Goal: Transaction & Acquisition: Purchase product/service

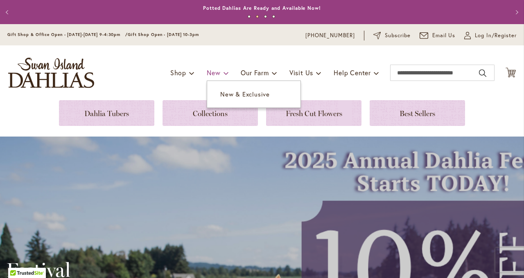
click at [223, 74] on span at bounding box center [225, 72] width 5 height 13
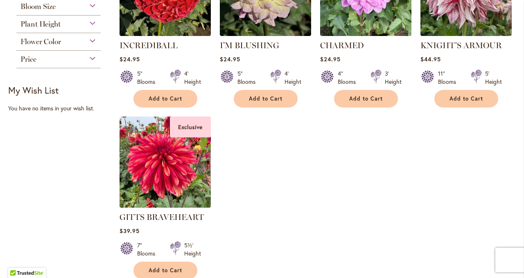
scroll to position [215, 0]
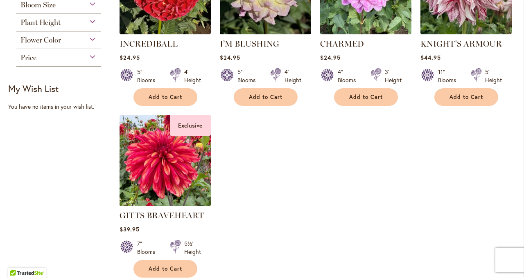
click at [177, 160] on img at bounding box center [165, 161] width 96 height 96
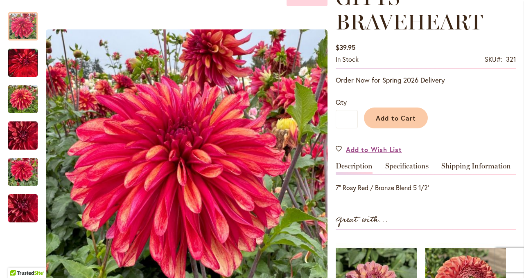
scroll to position [134, 0]
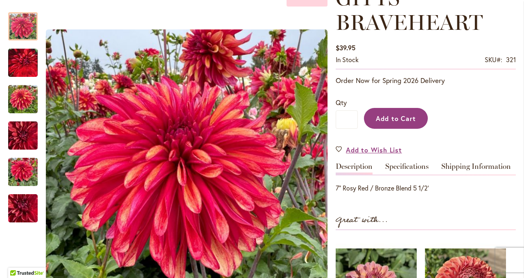
click at [402, 120] on span "Add to Cart" at bounding box center [396, 118] width 41 height 9
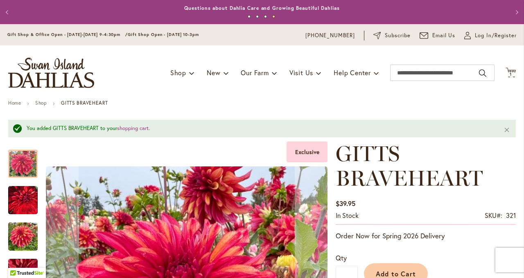
scroll to position [0, 0]
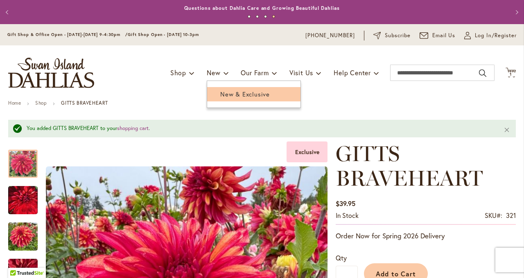
click at [226, 93] on span "New & Exclusive" at bounding box center [245, 94] width 50 height 8
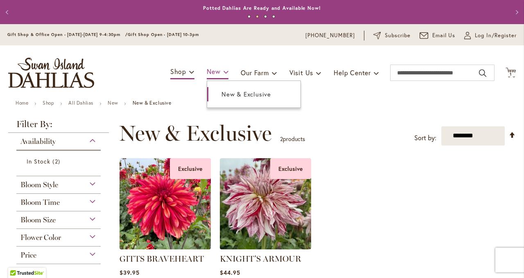
click at [219, 74] on link "New" at bounding box center [218, 72] width 22 height 14
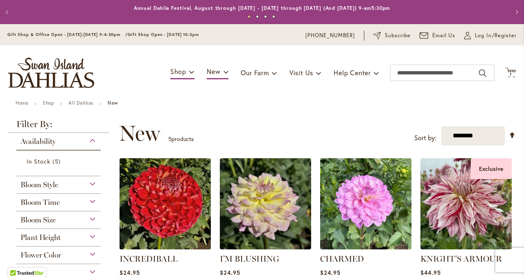
click at [180, 198] on img at bounding box center [165, 204] width 96 height 96
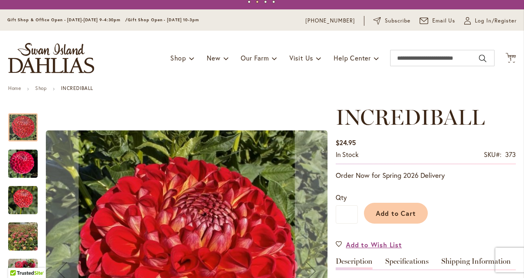
scroll to position [14, 0]
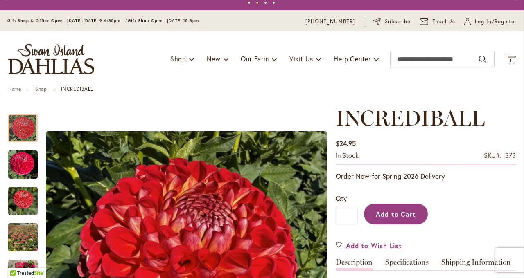
click at [401, 217] on span "Add to Cart" at bounding box center [396, 214] width 41 height 9
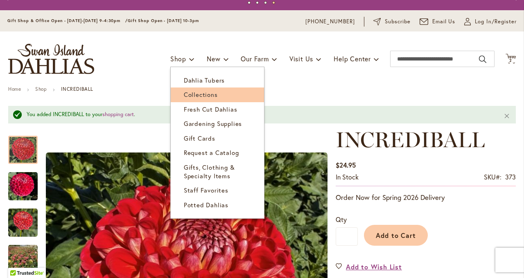
click at [205, 96] on span "Collections" at bounding box center [201, 94] width 34 height 8
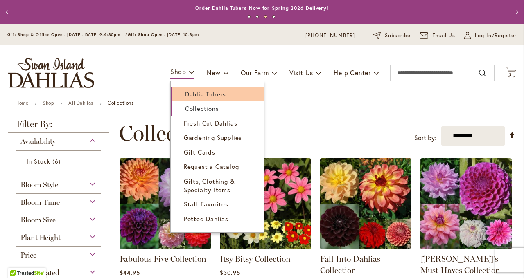
click at [193, 94] on span "Dahlia Tubers" at bounding box center [205, 94] width 41 height 8
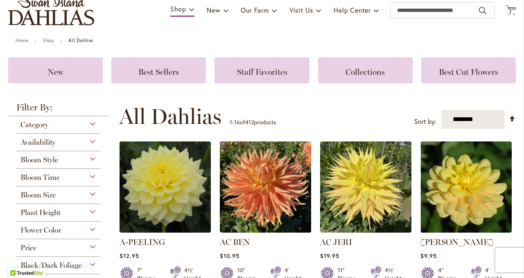
scroll to position [63, 0]
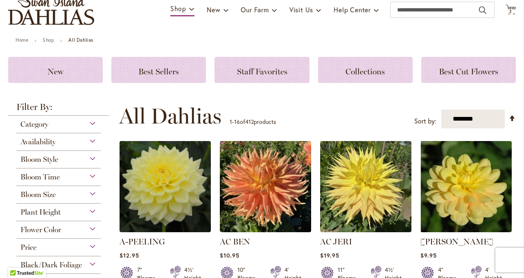
click at [93, 123] on div "Category" at bounding box center [58, 122] width 84 height 13
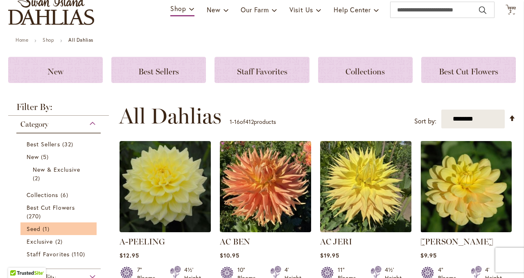
scroll to position [99, 0]
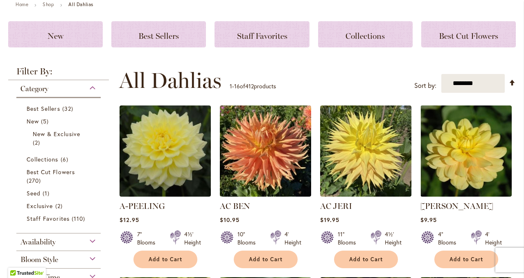
click at [97, 70] on strong "Filter By:" at bounding box center [58, 73] width 101 height 13
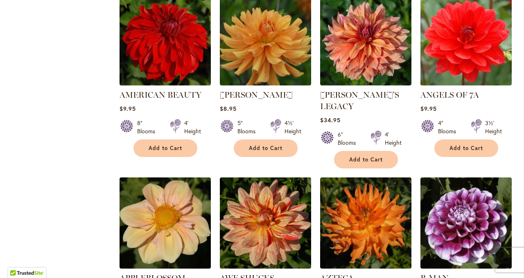
scroll to position [587, 0]
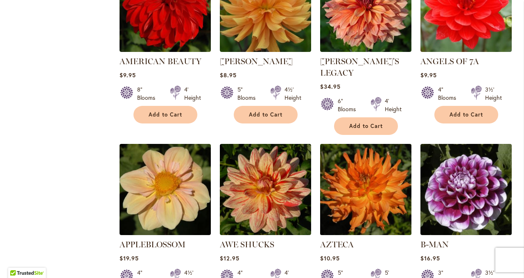
click at [370, 203] on img at bounding box center [366, 190] width 96 height 96
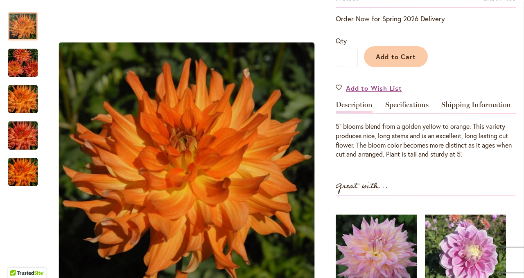
scroll to position [172, 0]
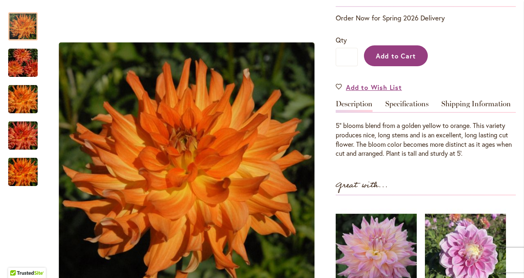
click at [403, 58] on span "Add to Cart" at bounding box center [396, 56] width 41 height 9
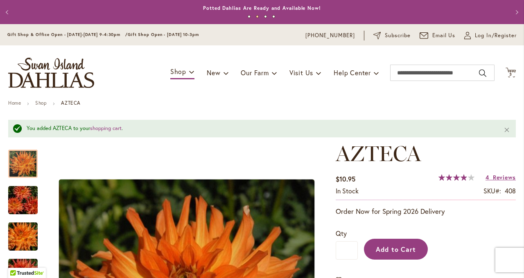
scroll to position [0, 0]
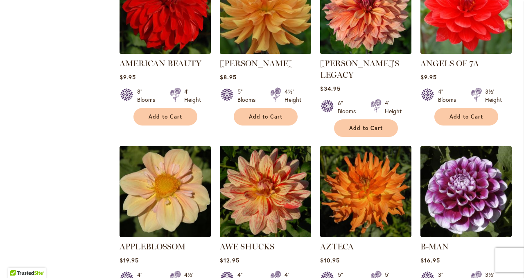
scroll to position [664, 0]
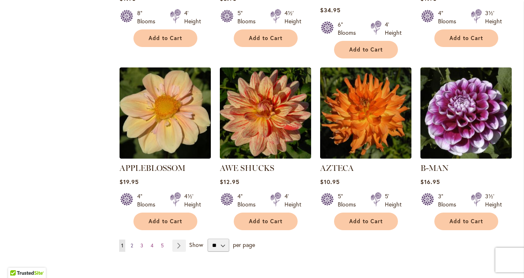
click at [132, 243] on span "2" at bounding box center [132, 246] width 2 height 6
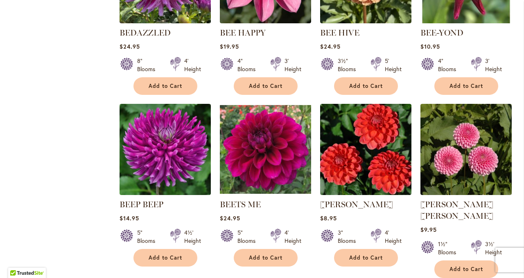
scroll to position [673, 0]
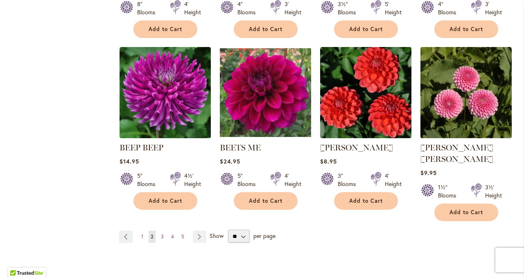
click at [163, 234] on span "3" at bounding box center [162, 237] width 3 height 6
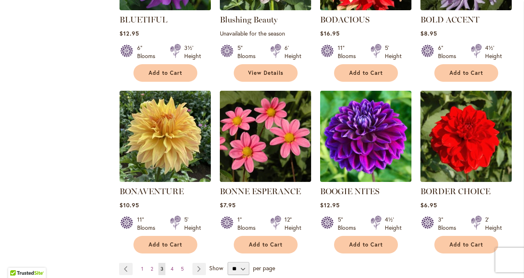
scroll to position [671, 0]
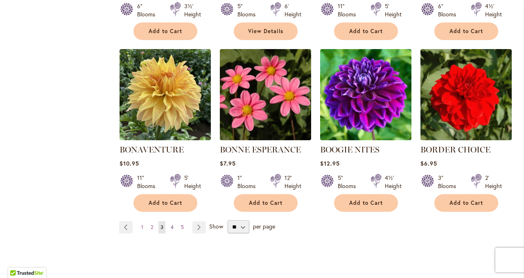
click at [171, 227] on span "4" at bounding box center [172, 227] width 3 height 6
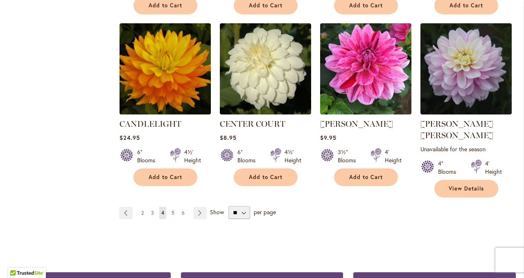
scroll to position [708, 0]
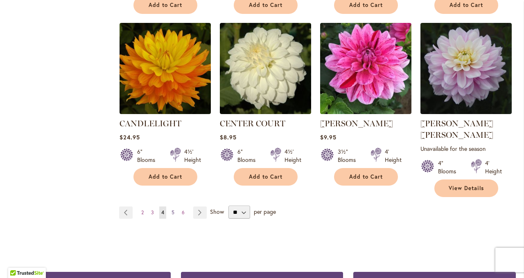
click at [175, 207] on link "Page 5" at bounding box center [172, 213] width 7 height 12
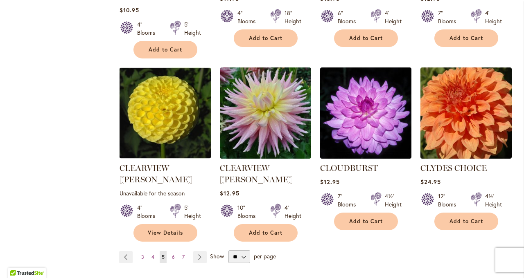
scroll to position [685, 0]
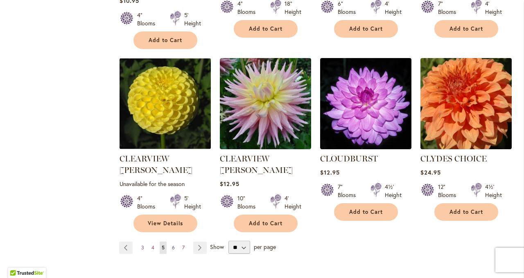
click at [174, 245] on span "6" at bounding box center [173, 248] width 3 height 6
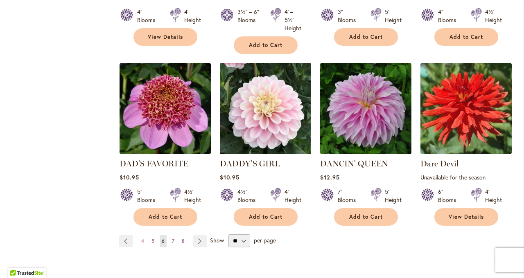
scroll to position [677, 0]
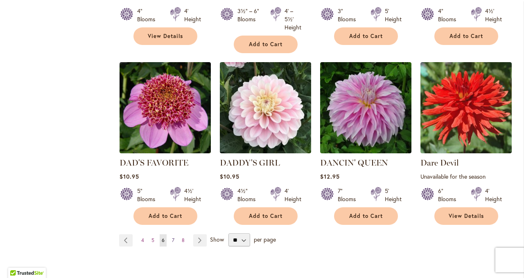
click at [173, 240] on span "7" at bounding box center [173, 240] width 2 height 6
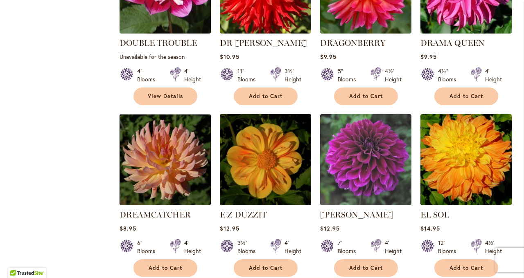
scroll to position [660, 0]
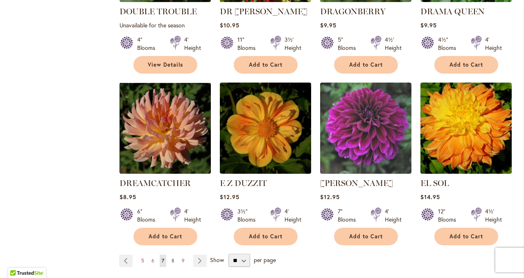
click at [172, 258] on span "8" at bounding box center [172, 261] width 3 height 6
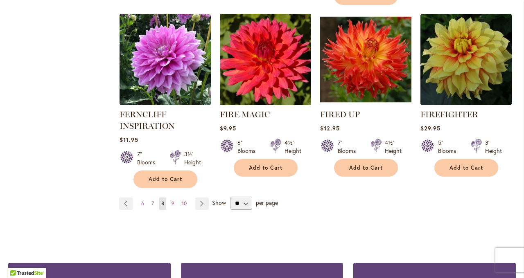
scroll to position [728, 0]
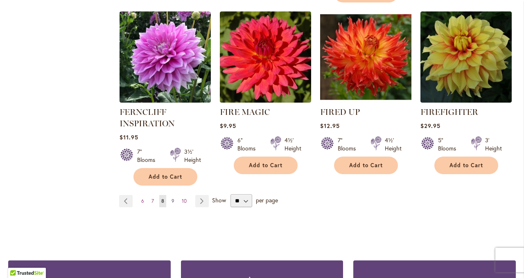
click at [172, 202] on span "9" at bounding box center [172, 201] width 3 height 6
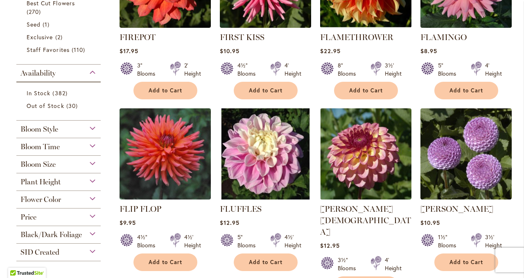
scroll to position [271, 0]
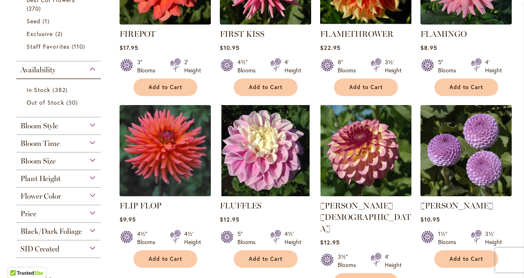
click at [159, 180] on img at bounding box center [165, 151] width 96 height 96
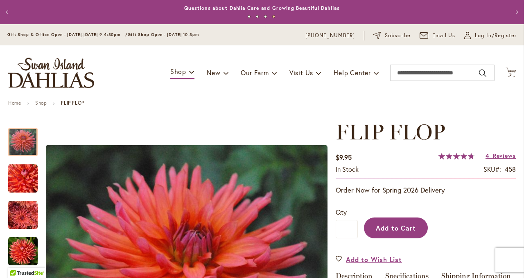
click at [395, 227] on span "Add to Cart" at bounding box center [396, 228] width 41 height 9
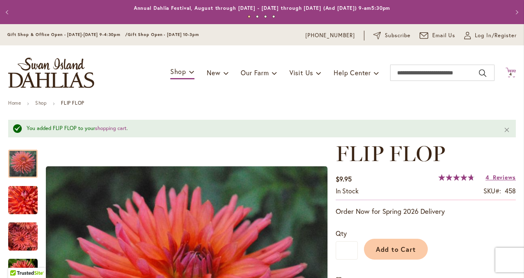
click at [512, 75] on span "4 4 items" at bounding box center [511, 74] width 8 height 4
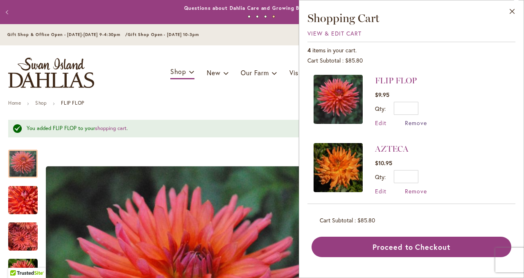
click at [415, 124] on span "Remove" at bounding box center [416, 123] width 22 height 8
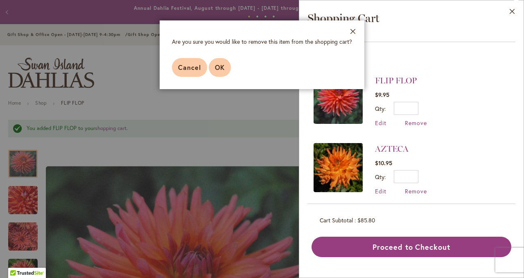
click at [219, 69] on span "OK" at bounding box center [220, 67] width 10 height 9
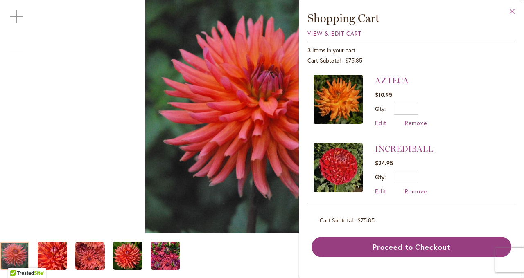
click at [514, 11] on button "Close" at bounding box center [512, 13] width 23 height 26
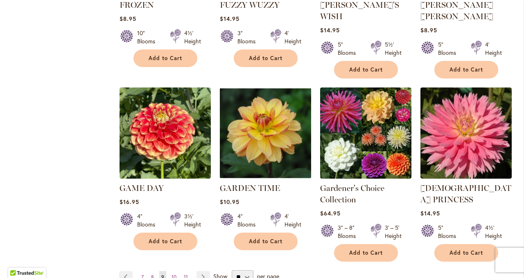
scroll to position [692, 0]
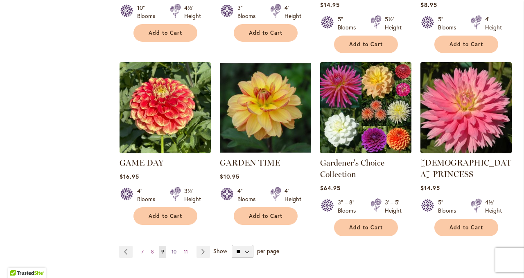
click at [174, 249] on span "10" at bounding box center [173, 252] width 5 height 6
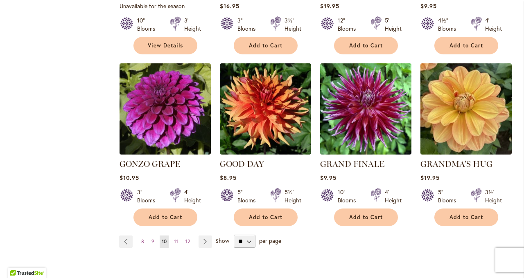
scroll to position [670, 0]
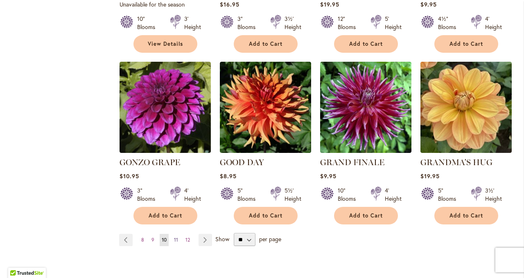
click at [176, 237] on span "11" at bounding box center [176, 240] width 4 height 6
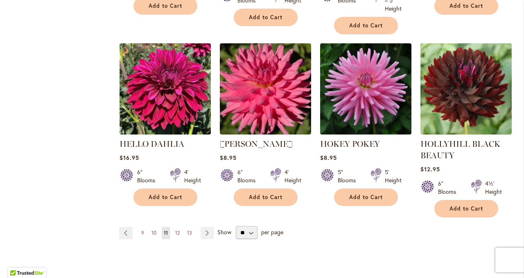
scroll to position [738, 0]
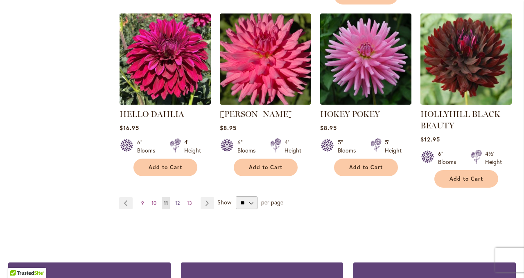
click at [178, 203] on span "12" at bounding box center [177, 203] width 5 height 6
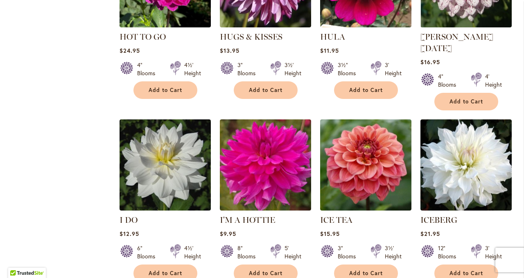
scroll to position [649, 0]
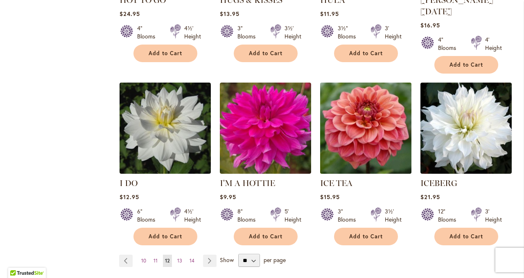
click at [356, 130] on img at bounding box center [366, 129] width 96 height 96
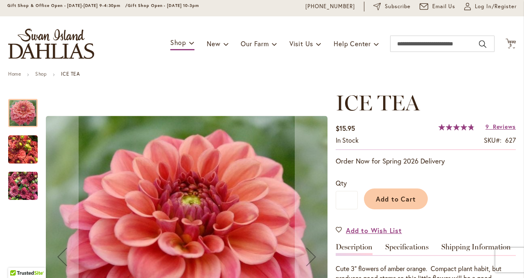
scroll to position [67, 0]
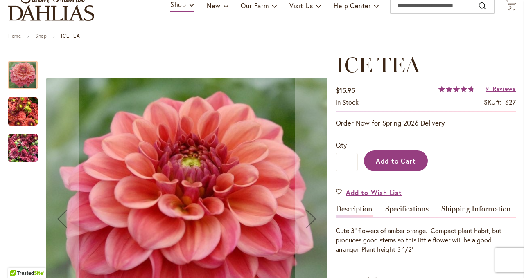
click at [397, 165] on button "Add to Cart" at bounding box center [396, 161] width 64 height 21
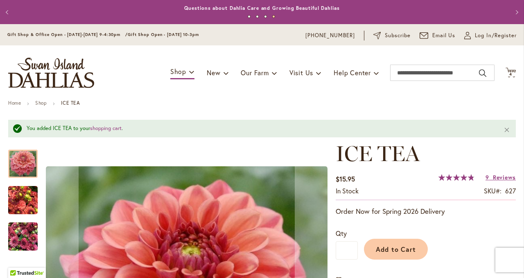
scroll to position [0, 0]
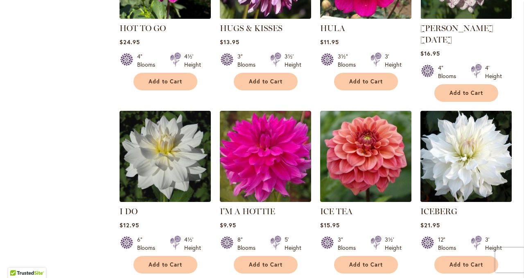
scroll to position [679, 0]
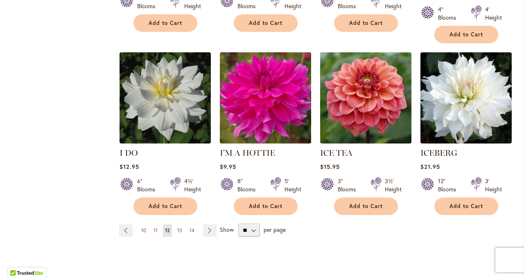
click at [180, 228] on span "13" at bounding box center [179, 231] width 5 height 6
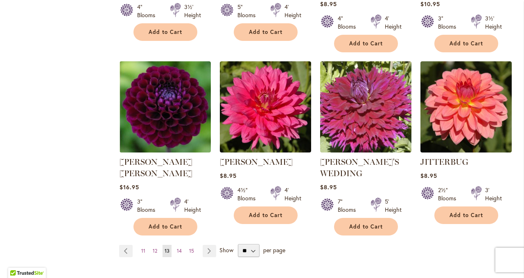
scroll to position [708, 0]
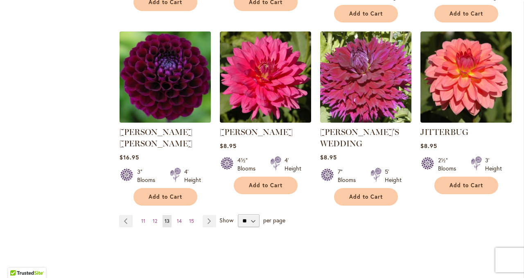
click at [174, 85] on img at bounding box center [165, 77] width 96 height 96
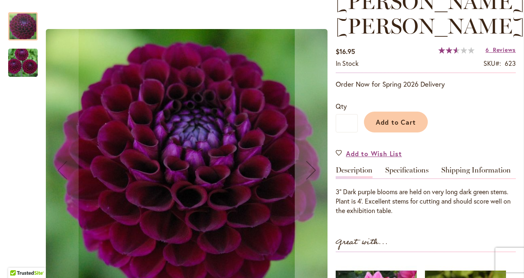
scroll to position [132, 0]
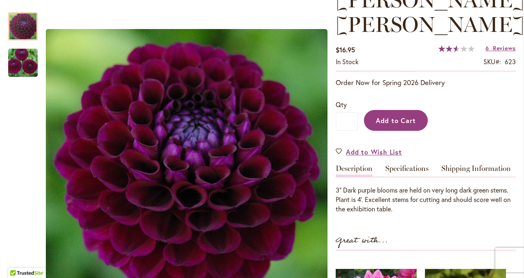
click at [397, 121] on span "Add to Cart" at bounding box center [396, 120] width 41 height 9
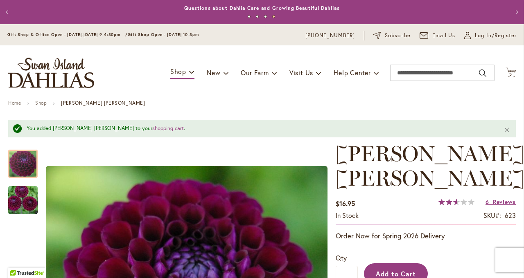
scroll to position [0, 0]
click at [513, 75] on span "5 5 items" at bounding box center [511, 74] width 8 height 4
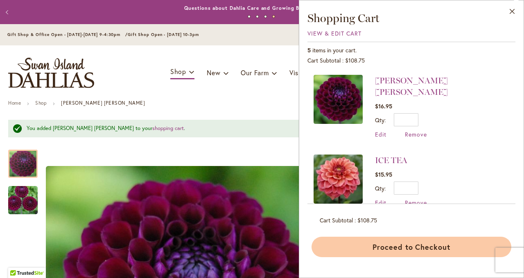
click at [408, 249] on button "Proceed to Checkout" at bounding box center [411, 247] width 200 height 20
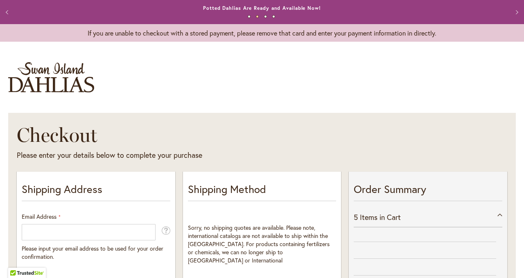
select select "**"
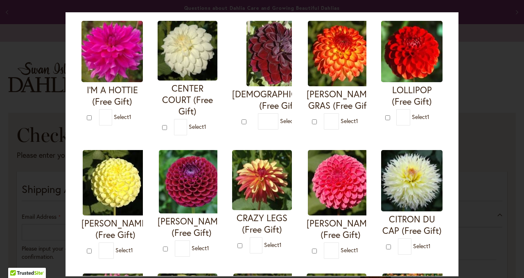
scroll to position [45, 0]
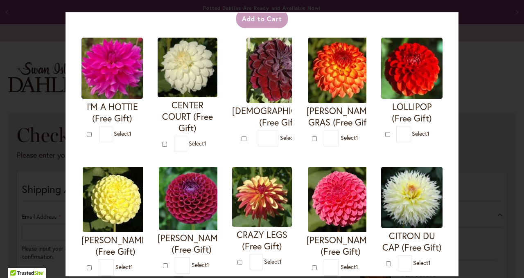
click at [255, 243] on h4 "CRAZY LEGS (Free Gift)" at bounding box center [262, 240] width 60 height 23
type input "*"
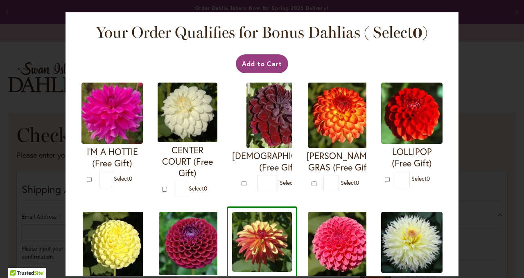
scroll to position [0, 0]
click at [264, 67] on button "Add to Cart" at bounding box center [262, 63] width 53 height 19
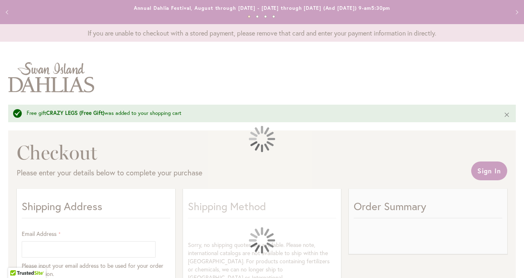
select select "**"
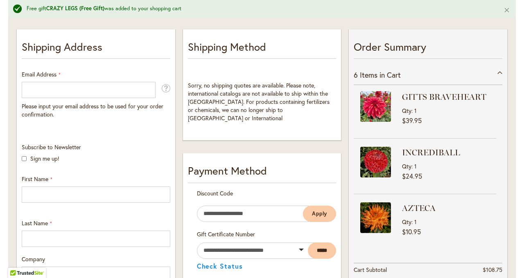
scroll to position [160, 0]
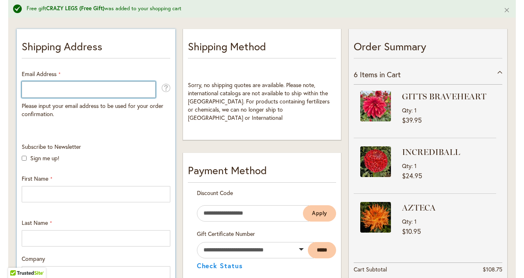
type input "**********"
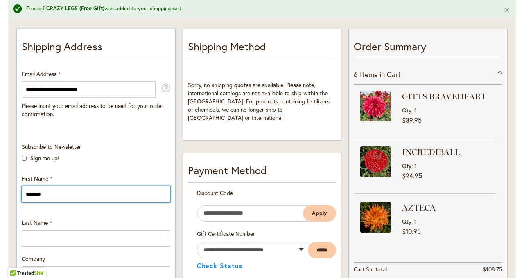
type input "*******"
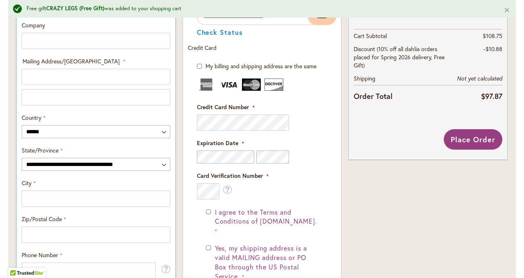
scroll to position [375, 0]
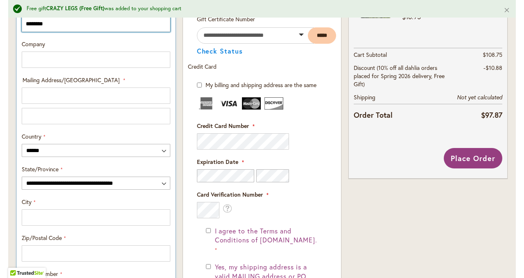
type input "********"
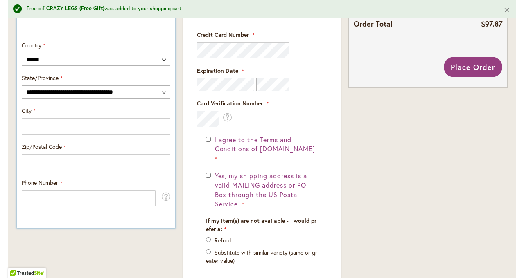
scroll to position [470, 0]
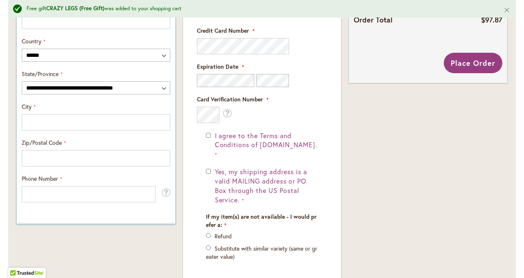
type input "**********"
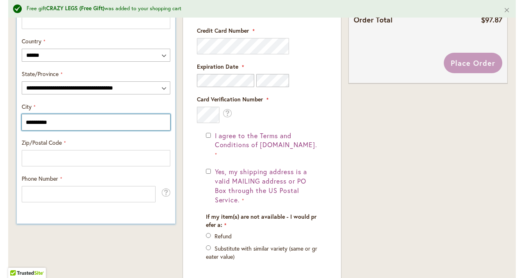
type input "**********"
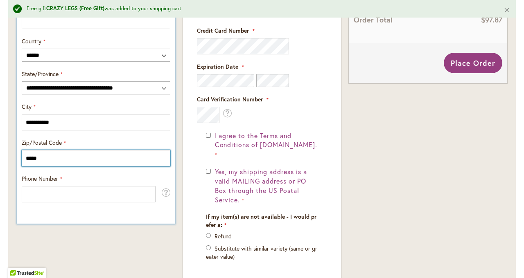
type input "*****"
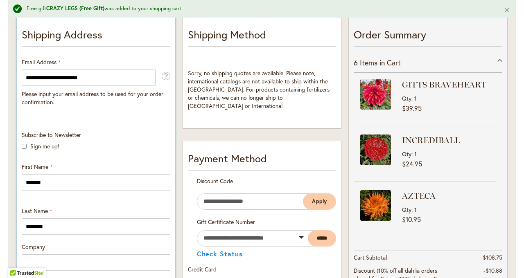
scroll to position [171, 0]
type input "**********"
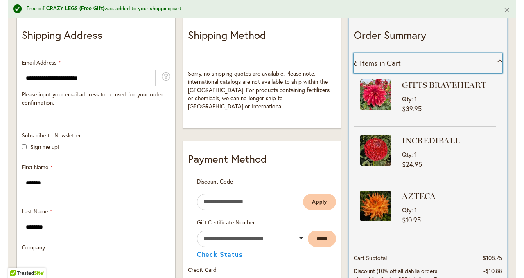
click at [501, 59] on div "6 Items in Cart" at bounding box center [428, 63] width 149 height 20
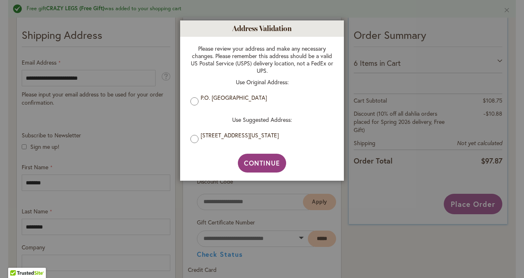
scroll to position [0, 0]
click at [267, 167] on span "Continue" at bounding box center [262, 163] width 36 height 9
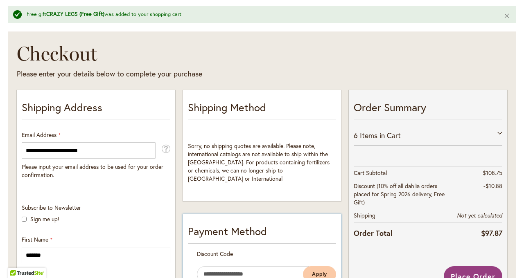
scroll to position [100, 0]
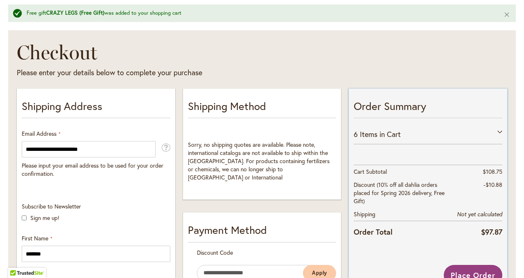
click at [500, 131] on div "6 Items in Cart" at bounding box center [428, 134] width 149 height 20
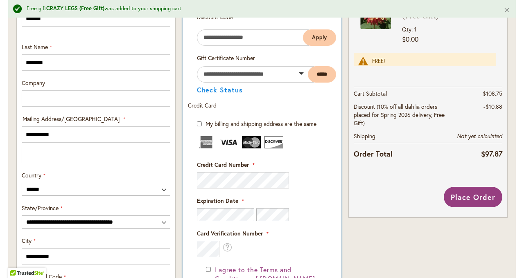
scroll to position [335, 0]
